Goal: Communication & Community: Answer question/provide support

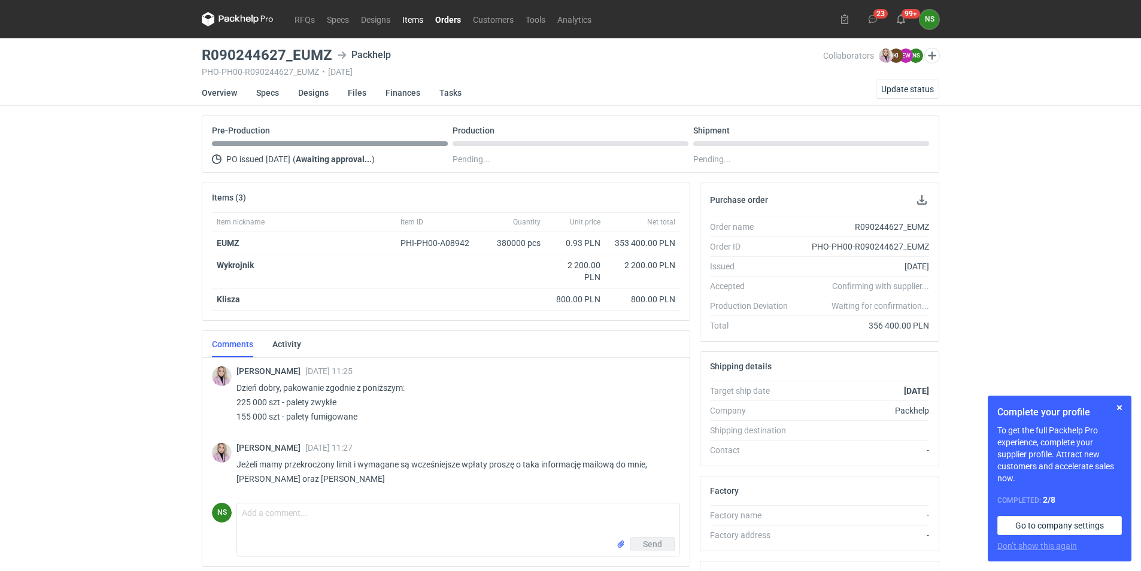
click at [418, 18] on link "Items" at bounding box center [412, 19] width 33 height 14
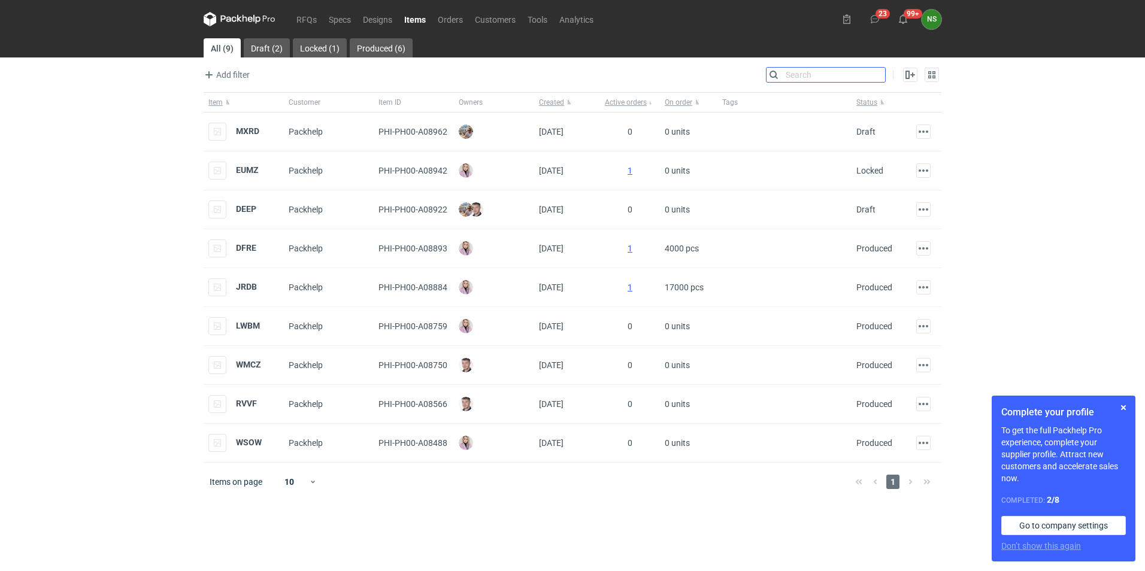
click at [880, 72] on input "Search" at bounding box center [825, 75] width 119 height 14
click at [237, 131] on strong "MXRD" at bounding box center [247, 131] width 23 height 10
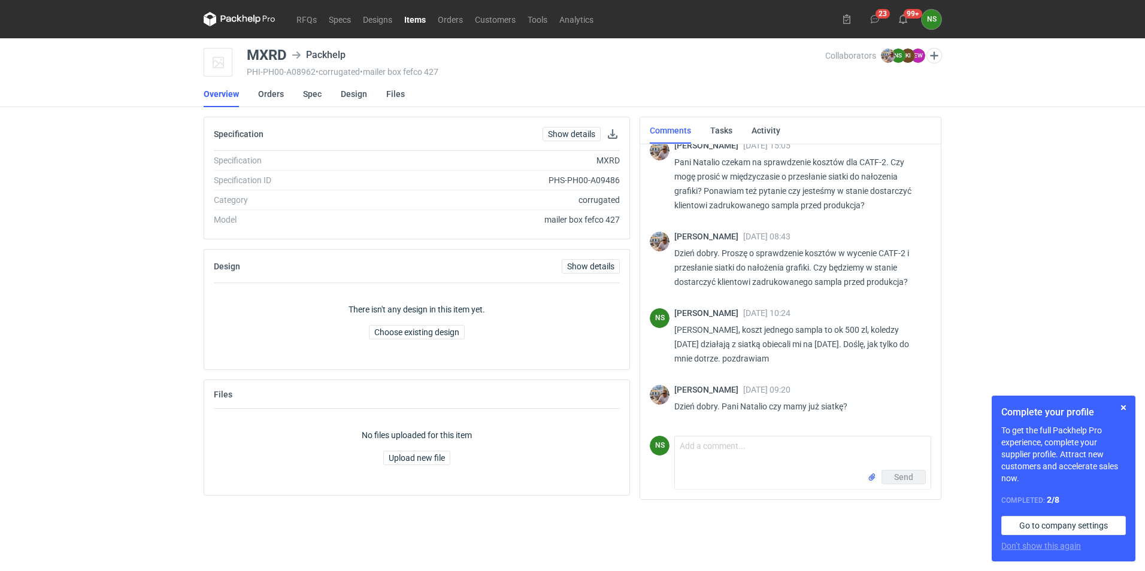
scroll to position [12, 0]
click at [870, 475] on input "file" at bounding box center [872, 477] width 10 height 13
click at [744, 448] on textarea "Comment message" at bounding box center [803, 448] width 256 height 34
type textarea "wlasnie dostalam,, od razu podsylam :)"
click at [873, 496] on input "file" at bounding box center [872, 498] width 10 height 13
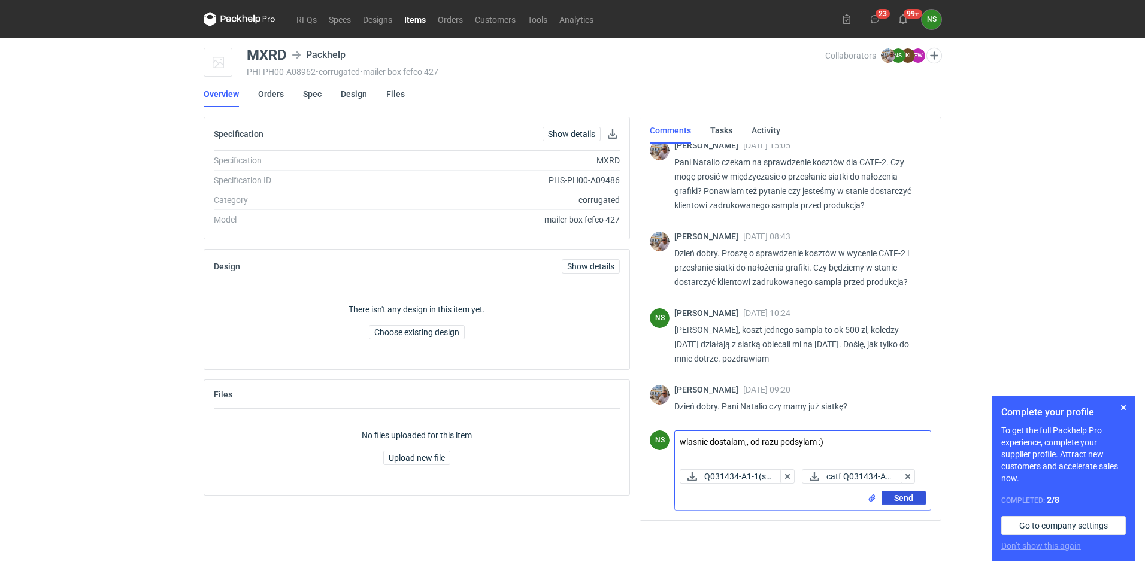
click at [904, 498] on span "Send" at bounding box center [903, 498] width 19 height 8
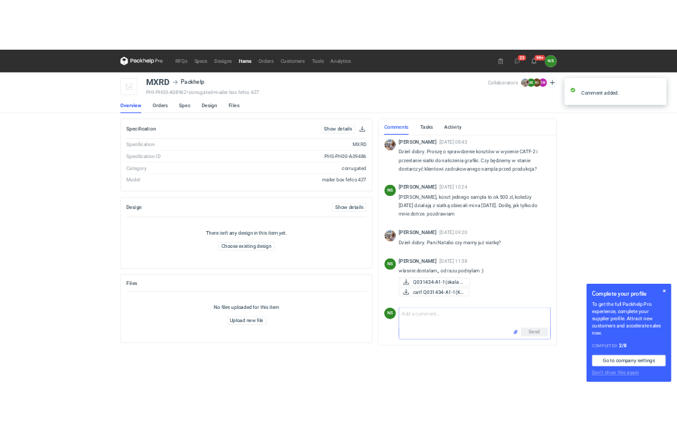
scroll to position [93, 0]
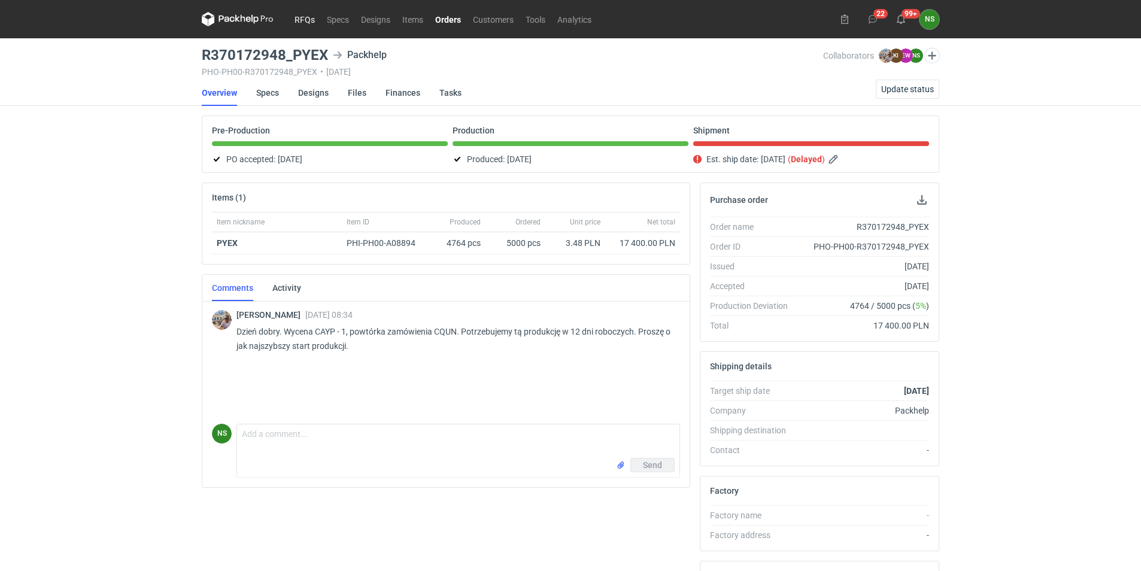
click at [310, 15] on link "RFQs" at bounding box center [305, 19] width 32 height 14
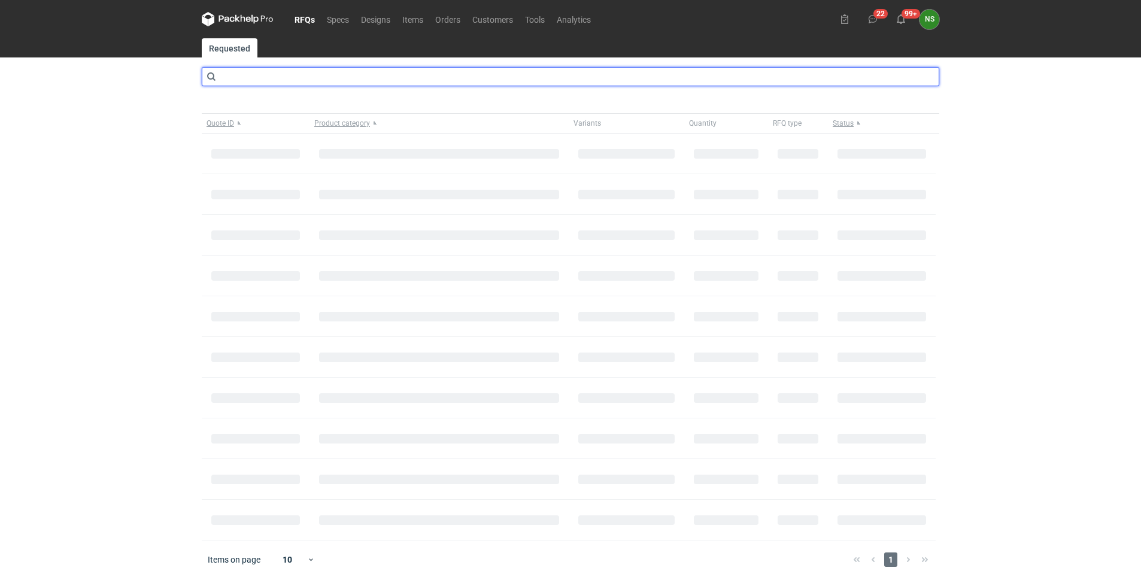
click at [460, 71] on input "text" at bounding box center [571, 76] width 738 height 19
type input "catf"
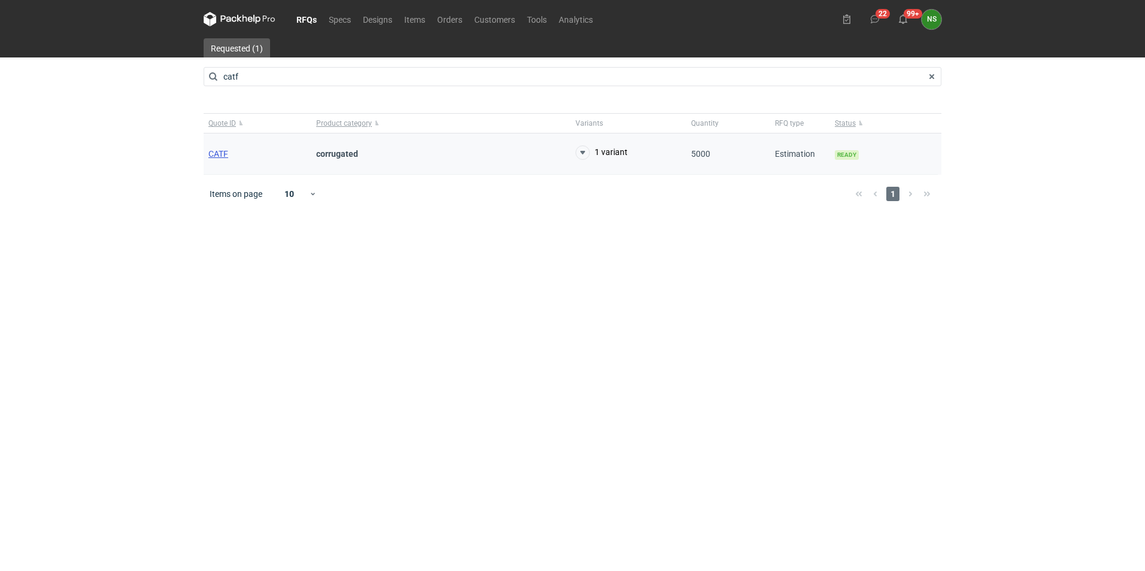
click at [218, 153] on span "CATF" at bounding box center [218, 154] width 20 height 10
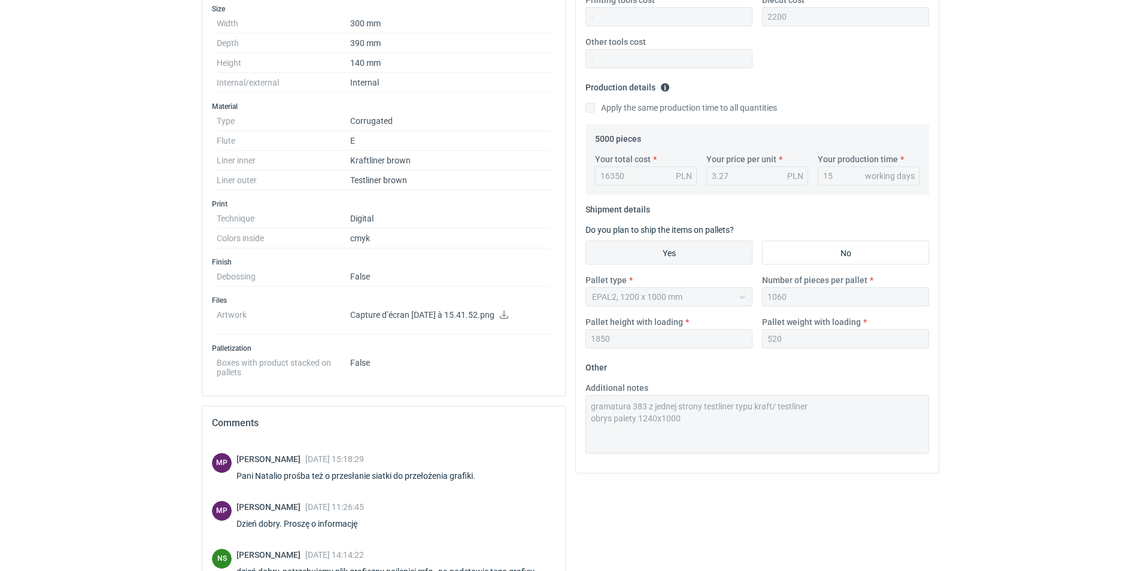
scroll to position [299, 0]
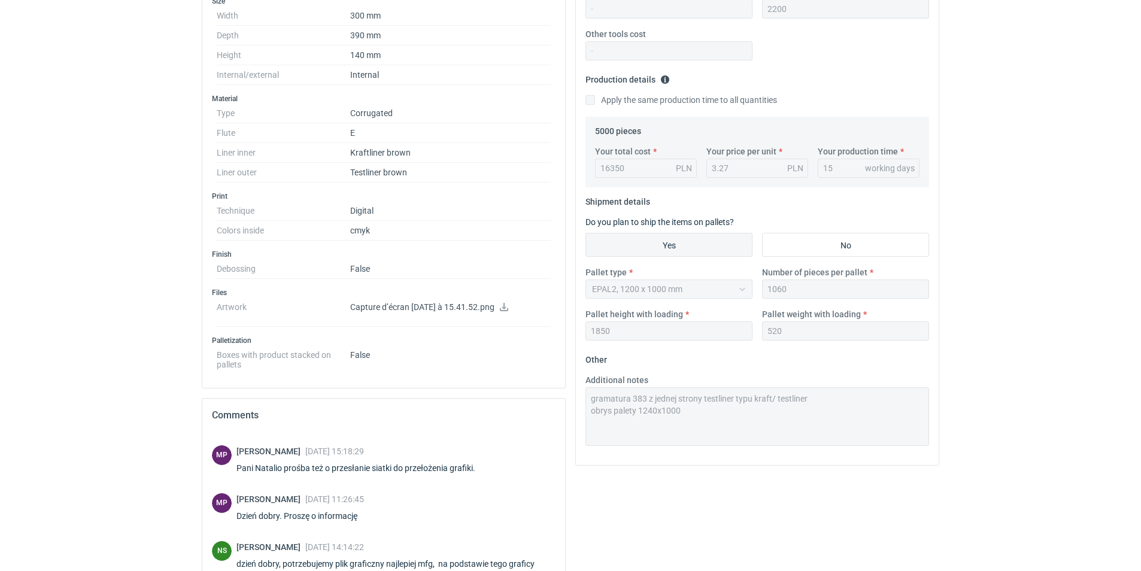
click at [509, 305] on icon at bounding box center [504, 307] width 10 height 8
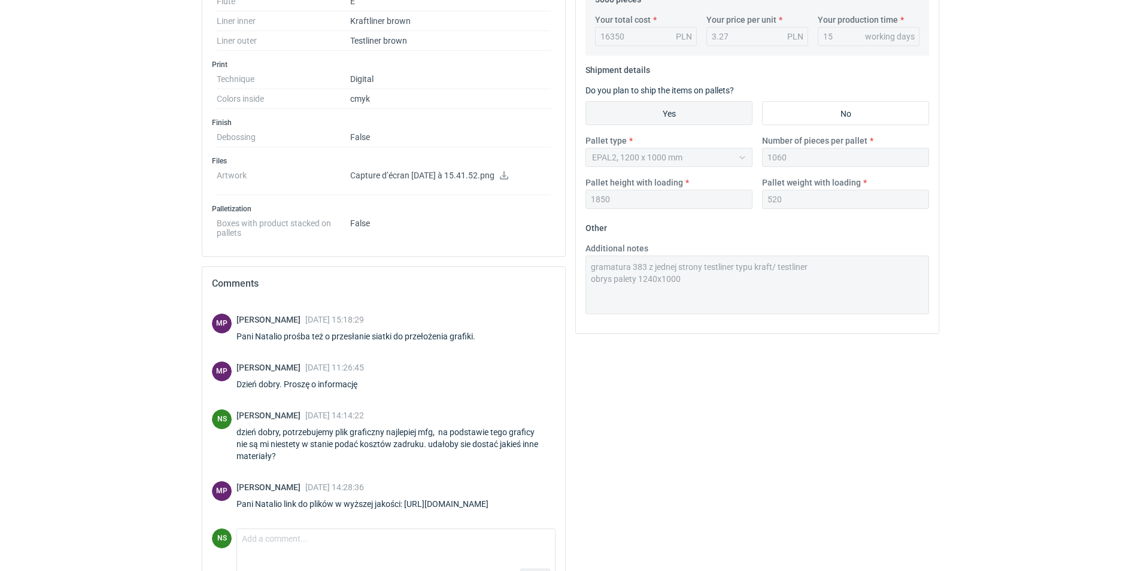
scroll to position [469, 0]
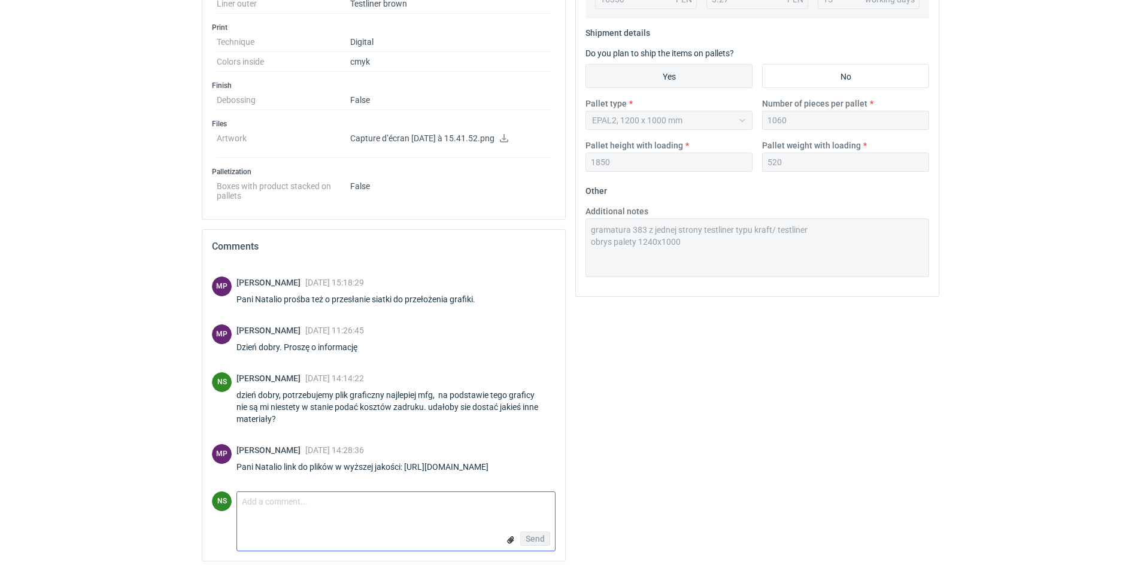
click at [513, 538] on input "file" at bounding box center [511, 539] width 10 height 13
click at [308, 504] on textarea "Comment message" at bounding box center [396, 504] width 318 height 25
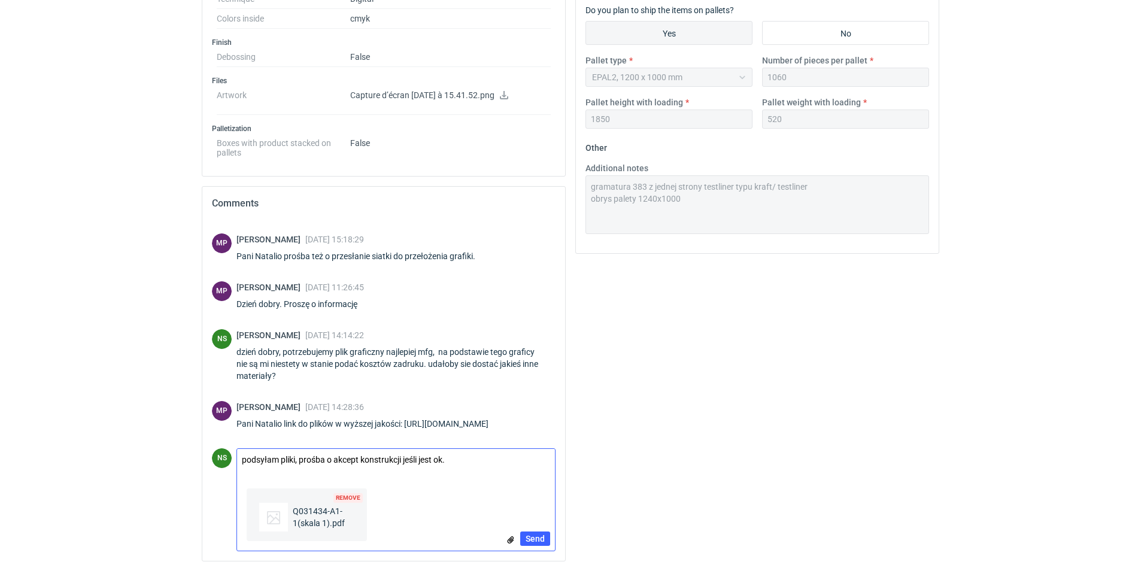
scroll to position [512, 0]
type textarea "podsyłam pliki, prośba o akcept konstrukcji jeśli jest ok."
click at [509, 536] on input "file" at bounding box center [511, 539] width 10 height 13
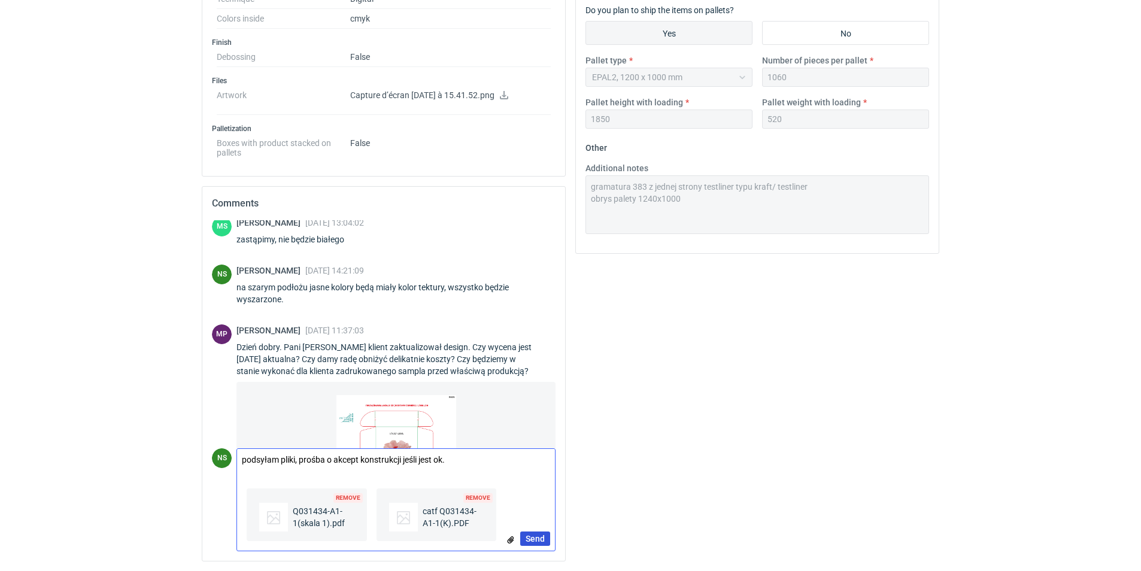
click at [544, 536] on span "Send" at bounding box center [535, 539] width 19 height 8
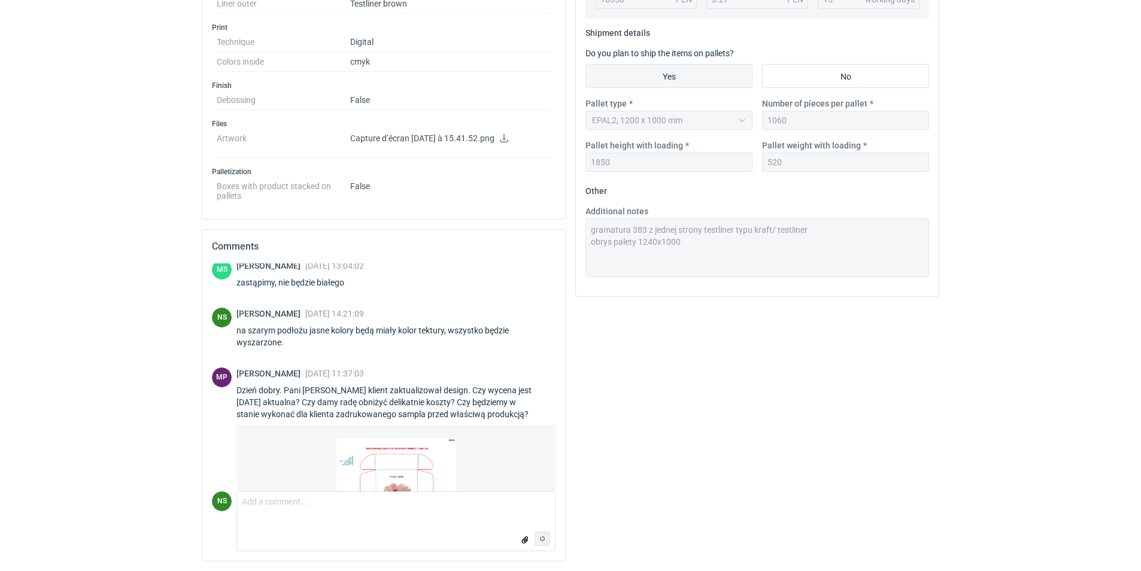
scroll to position [863, 0]
